Goal: Check status: Check status

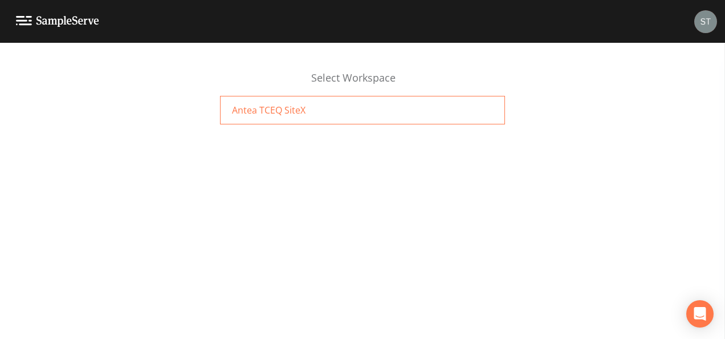
click at [338, 116] on div "Antea TCEQ SiteX" at bounding box center [362, 110] width 285 height 29
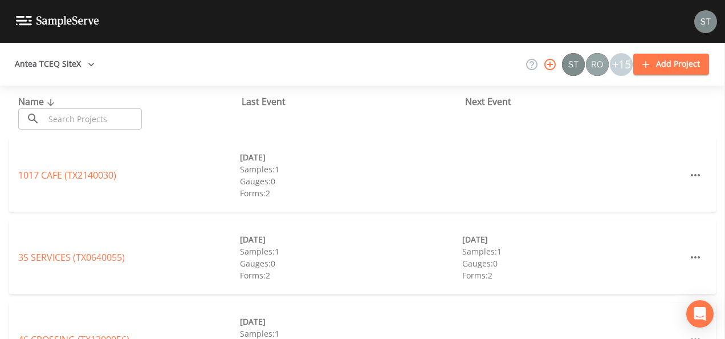
click at [74, 115] on input "text" at bounding box center [93, 118] width 98 height 21
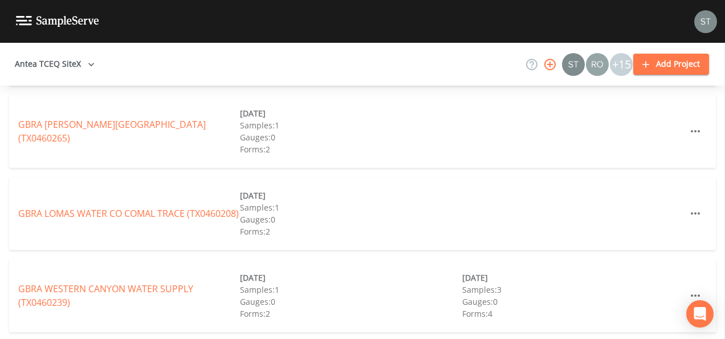
scroll to position [293, 0]
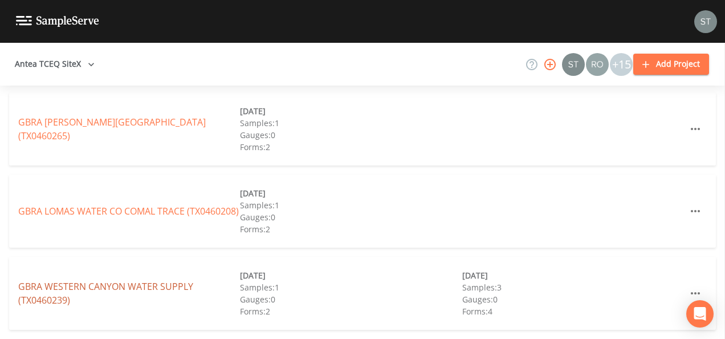
type input "GBRA"
click at [108, 290] on link "GBRA WESTERN CANYON WATER SUPPLY (TX0460239)" at bounding box center [105, 293] width 175 height 26
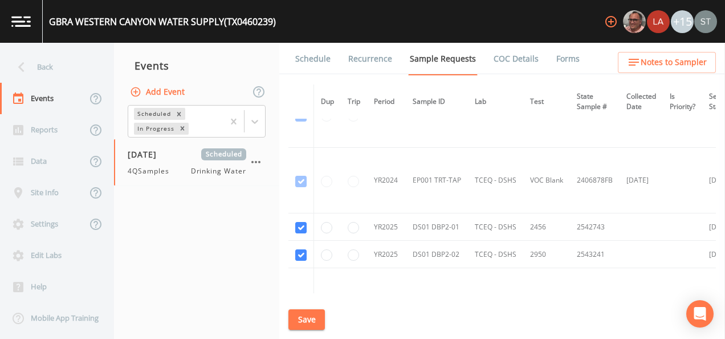
scroll to position [570, 0]
